Goal: Find specific page/section: Find specific page/section

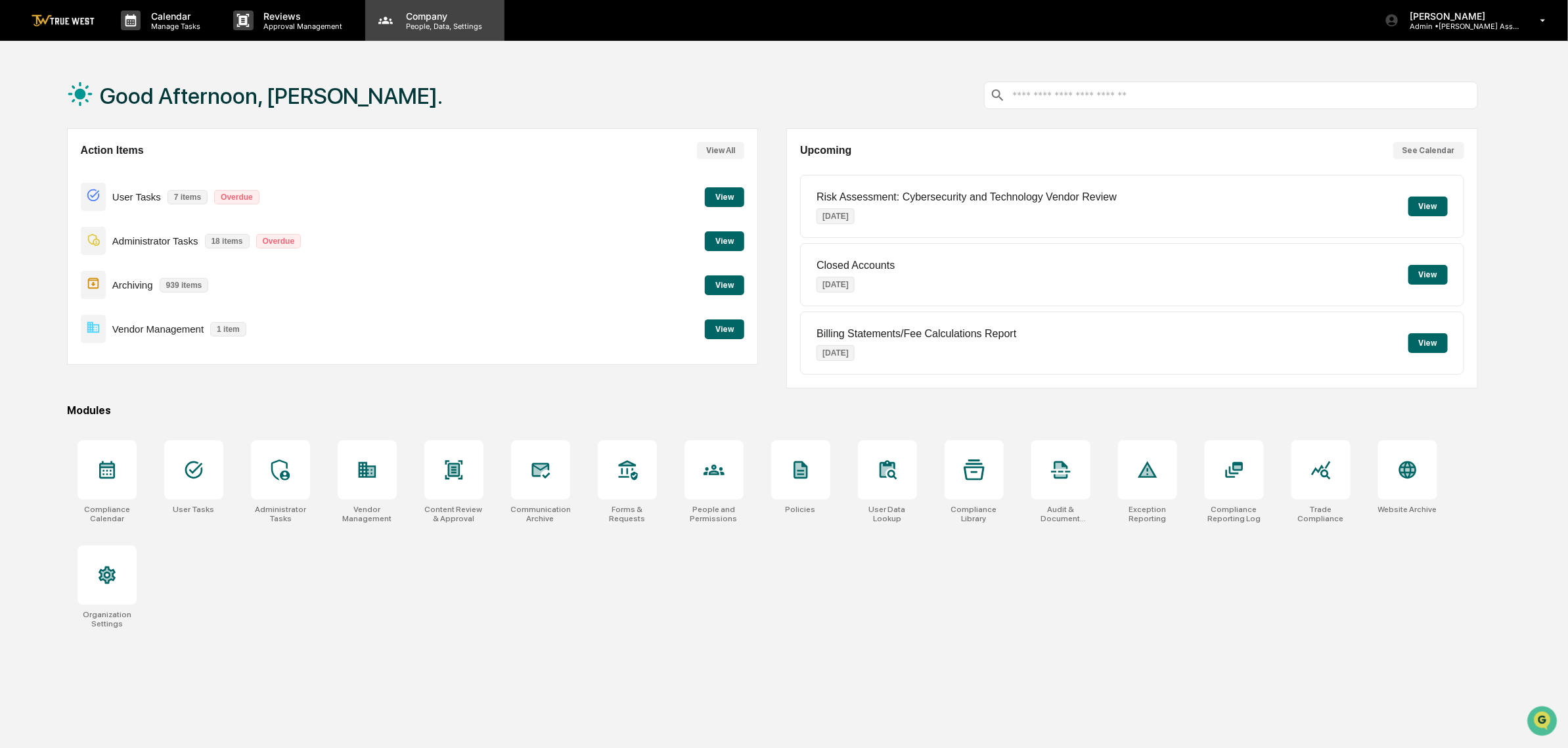
click at [412, 20] on p "Company" at bounding box center [442, 16] width 94 height 11
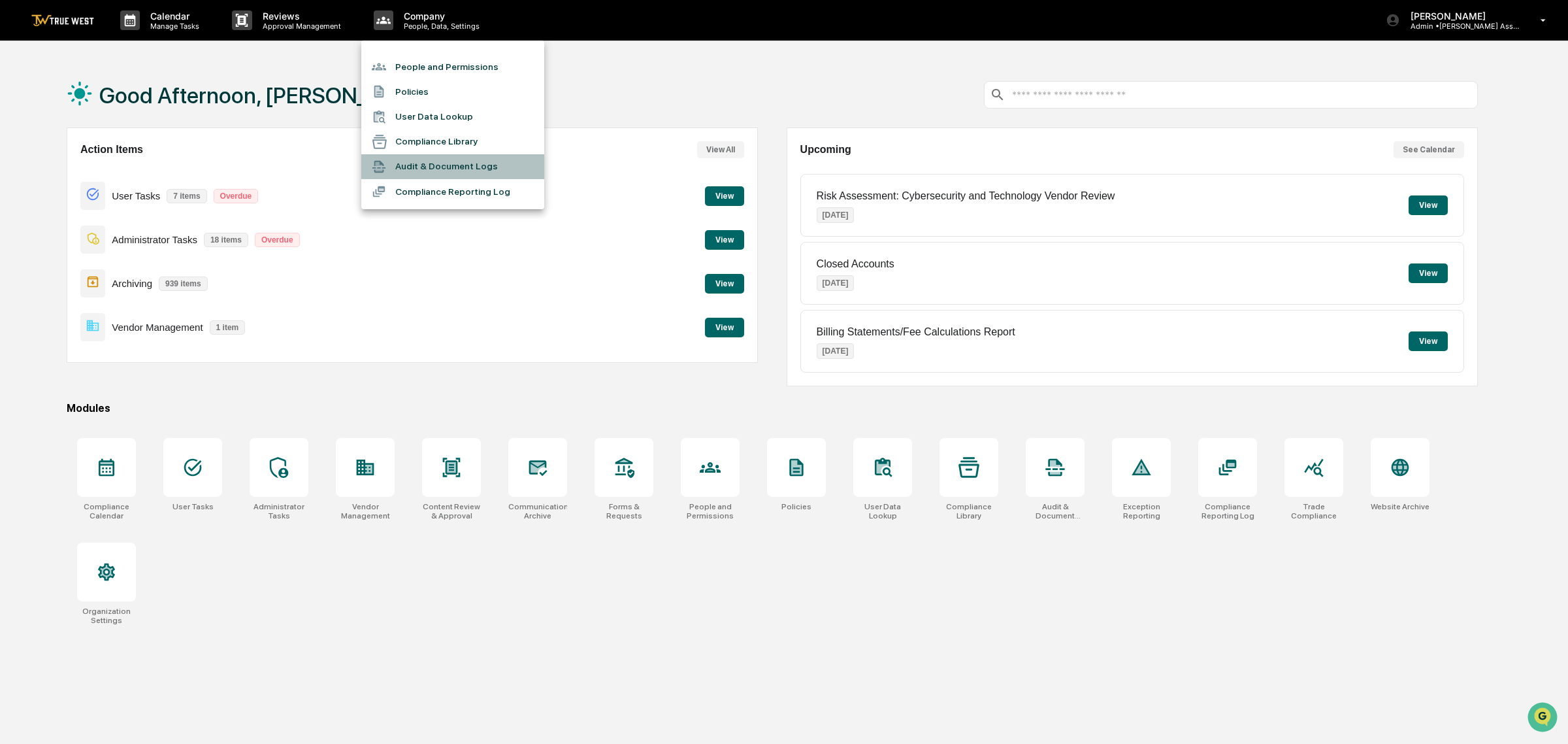
click at [504, 170] on li "Audit & Document Logs" at bounding box center [452, 167] width 183 height 25
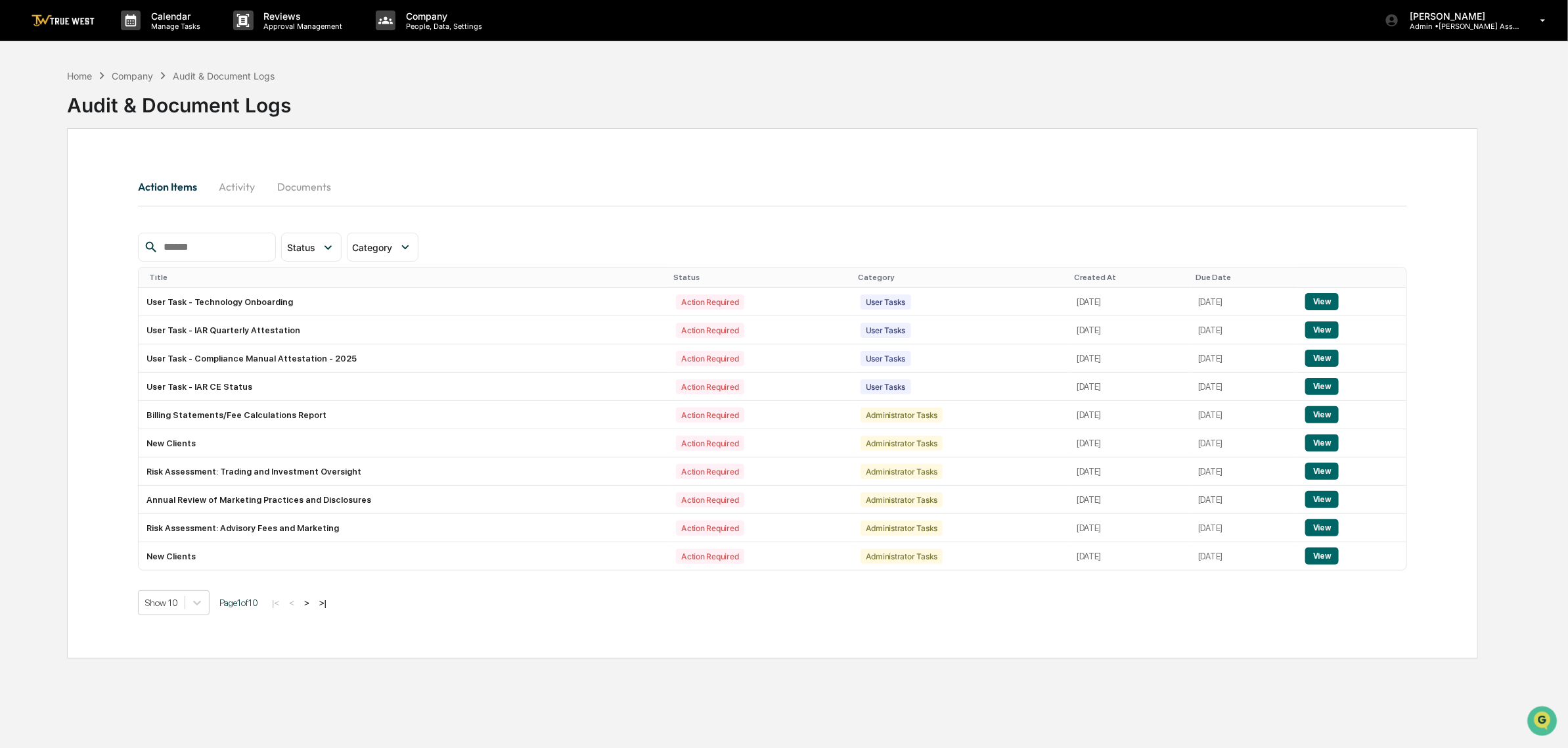
click at [265, 181] on button "Activity" at bounding box center [237, 187] width 59 height 32
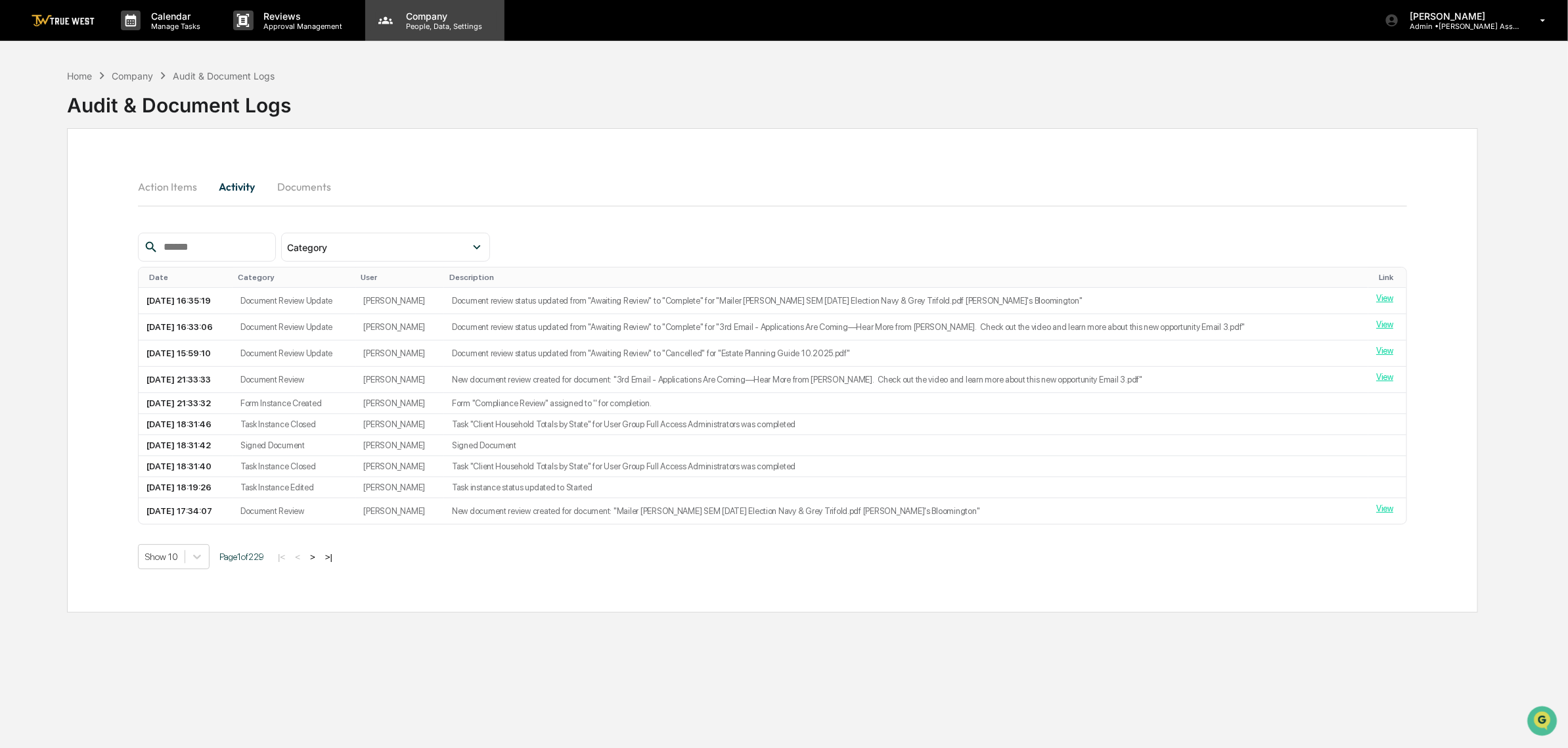
click at [432, 14] on p "Company" at bounding box center [442, 16] width 94 height 11
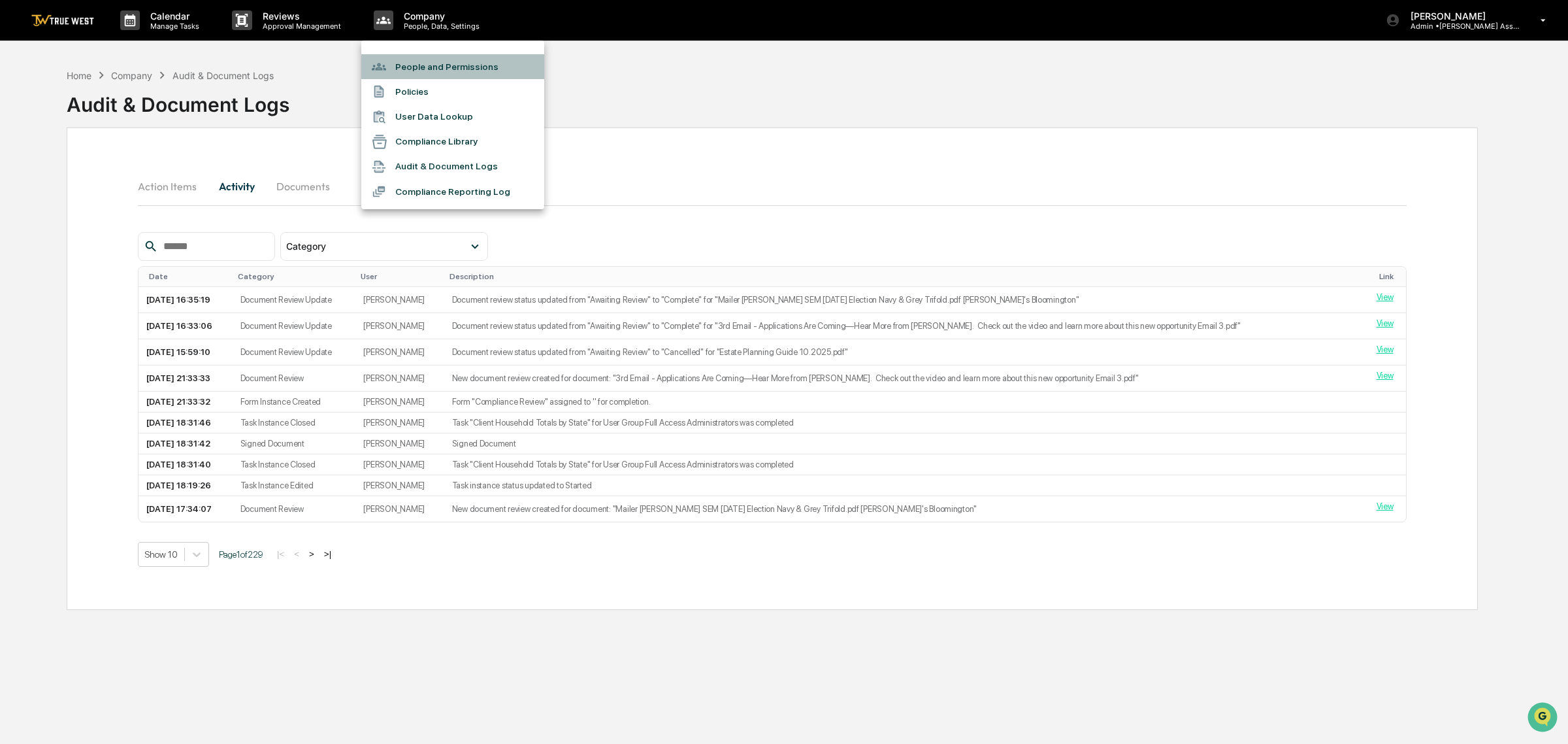
click at [454, 66] on li "People and Permissions" at bounding box center [452, 67] width 183 height 25
